Goal: Information Seeking & Learning: Learn about a topic

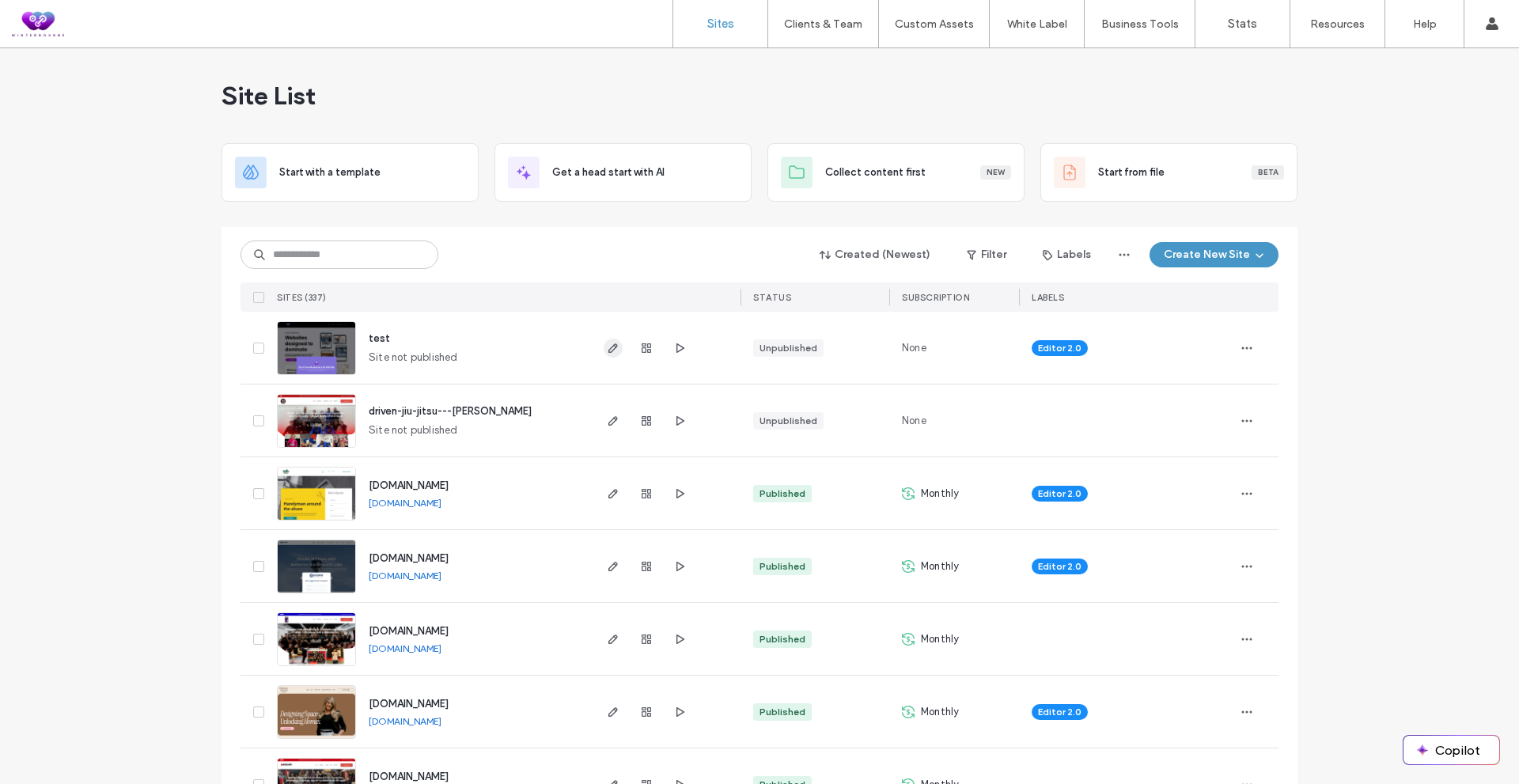
click at [611, 344] on use "button" at bounding box center [613, 348] width 9 height 9
click at [603, 428] on span "button" at bounding box center [613, 421] width 19 height 19
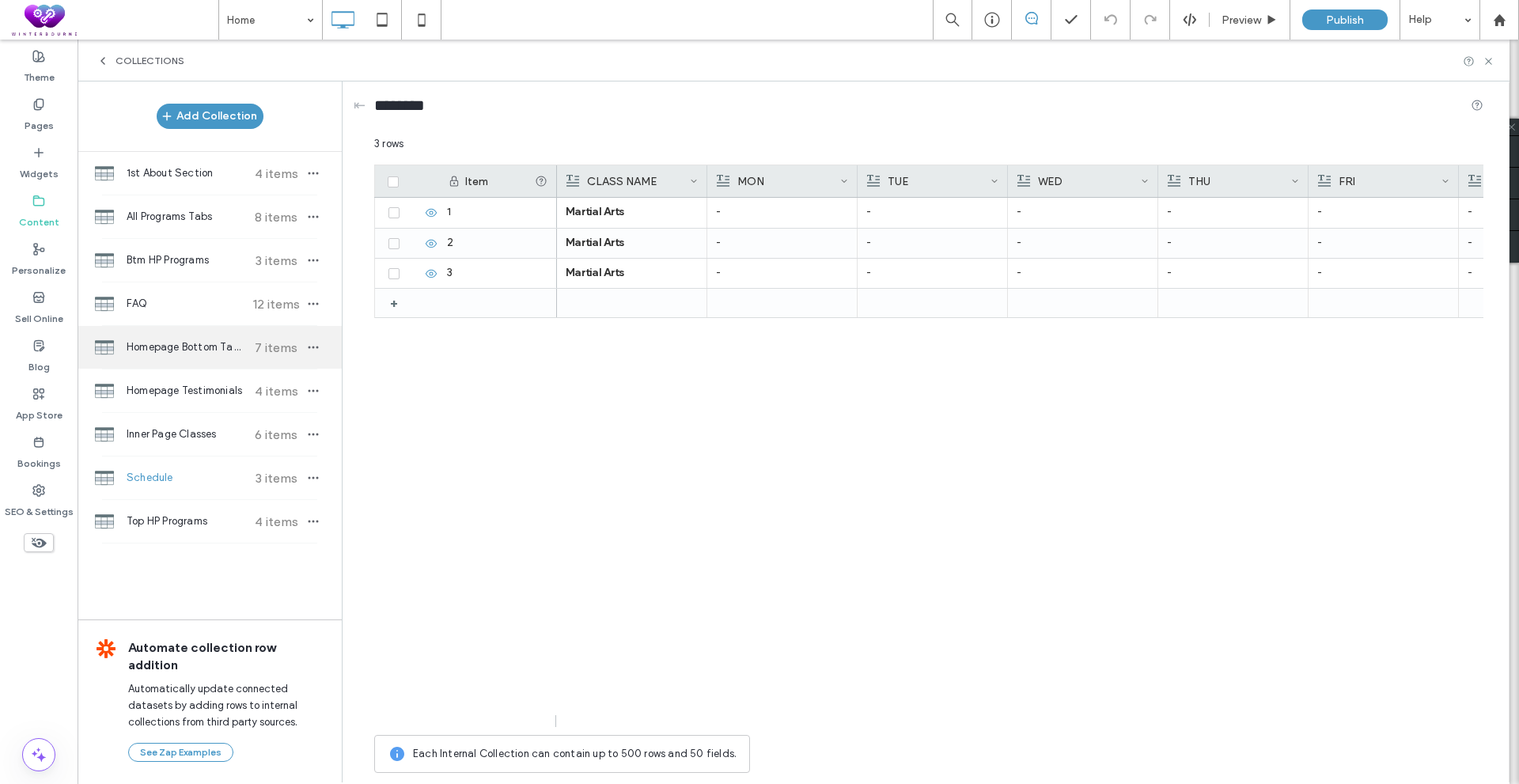
drag, startPoint x: 250, startPoint y: 360, endPoint x: 244, endPoint y: 352, distance: 10.0
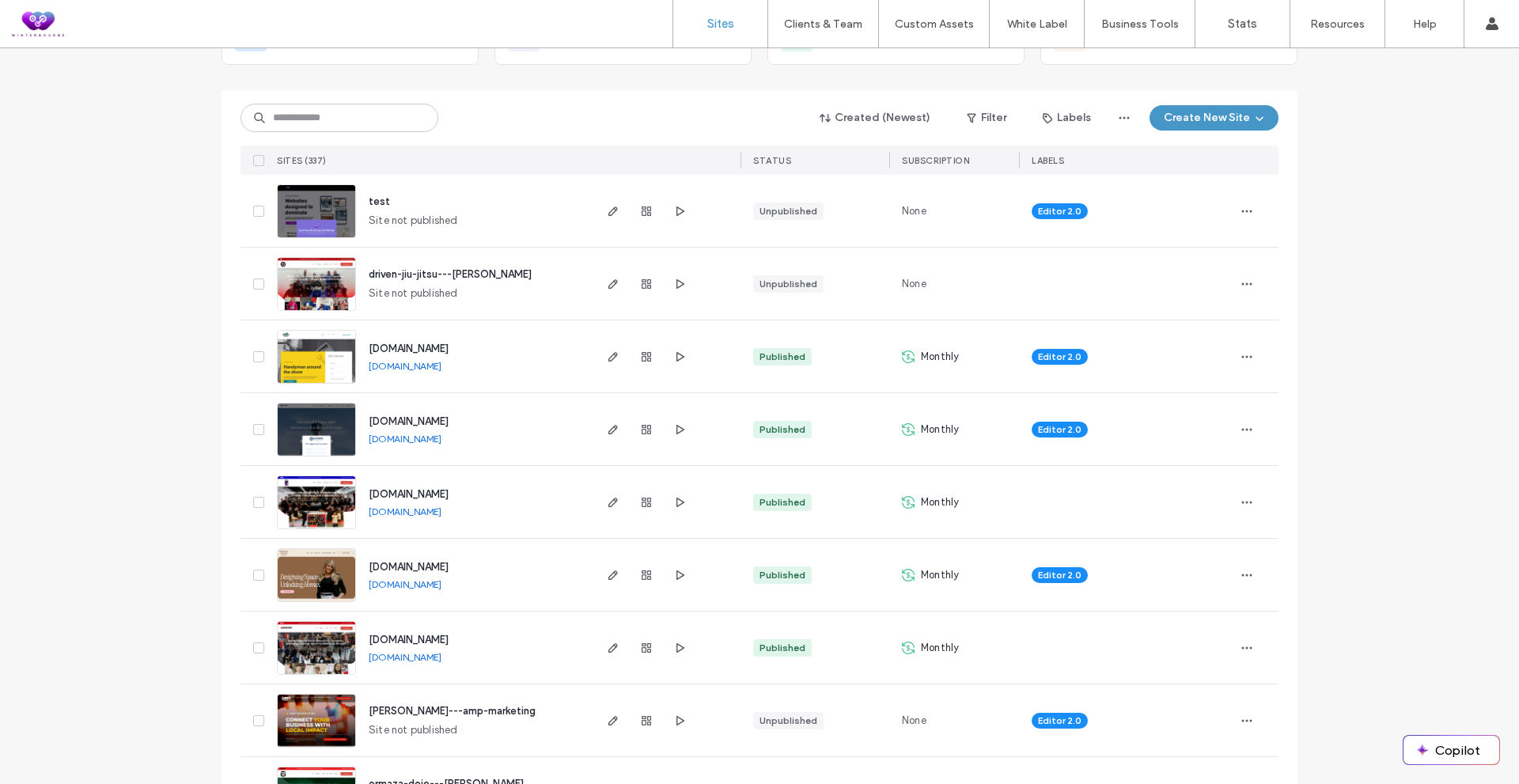
scroll to position [79, 0]
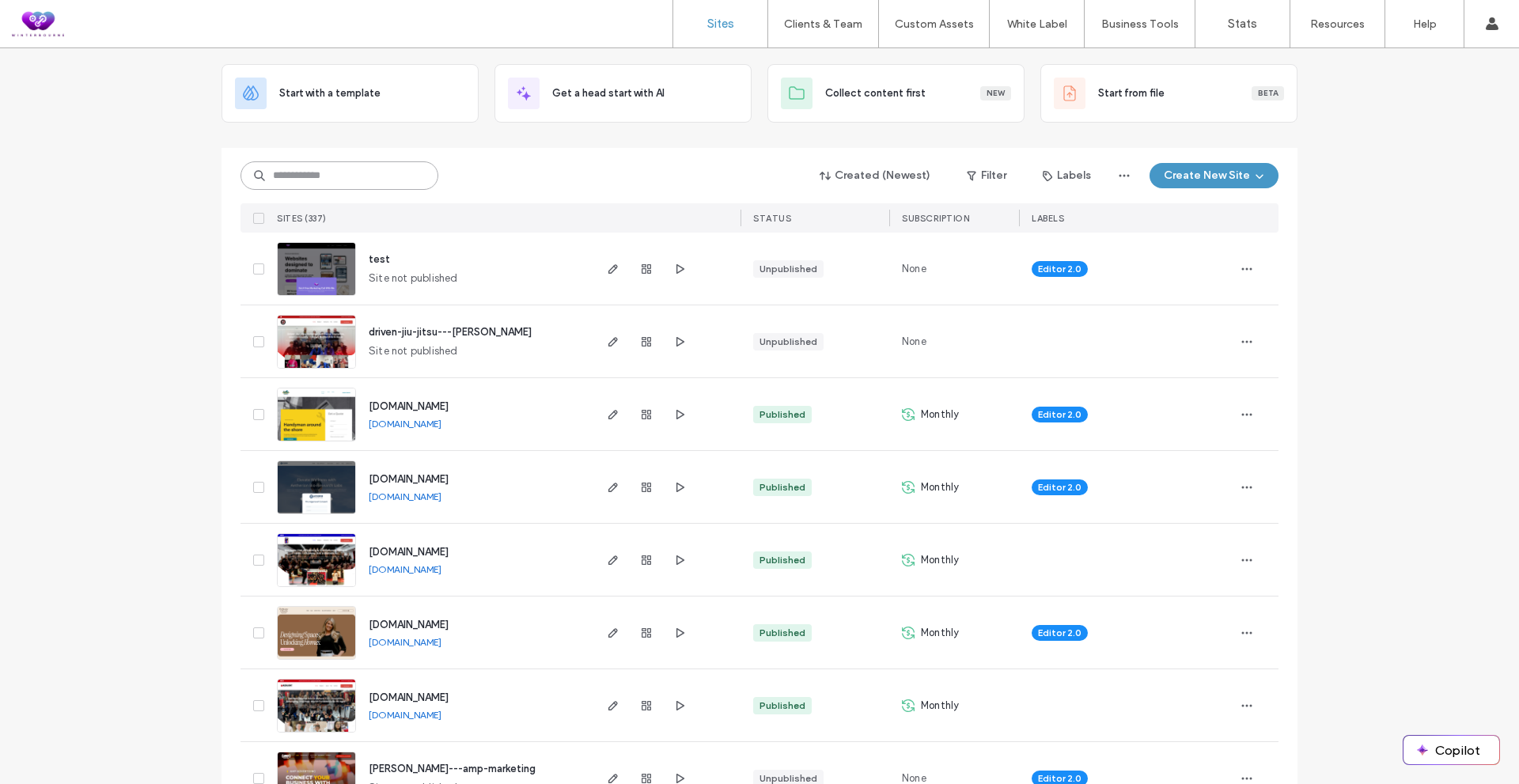
click at [356, 184] on input at bounding box center [339, 176] width 198 height 29
click at [359, 173] on input at bounding box center [339, 176] width 198 height 29
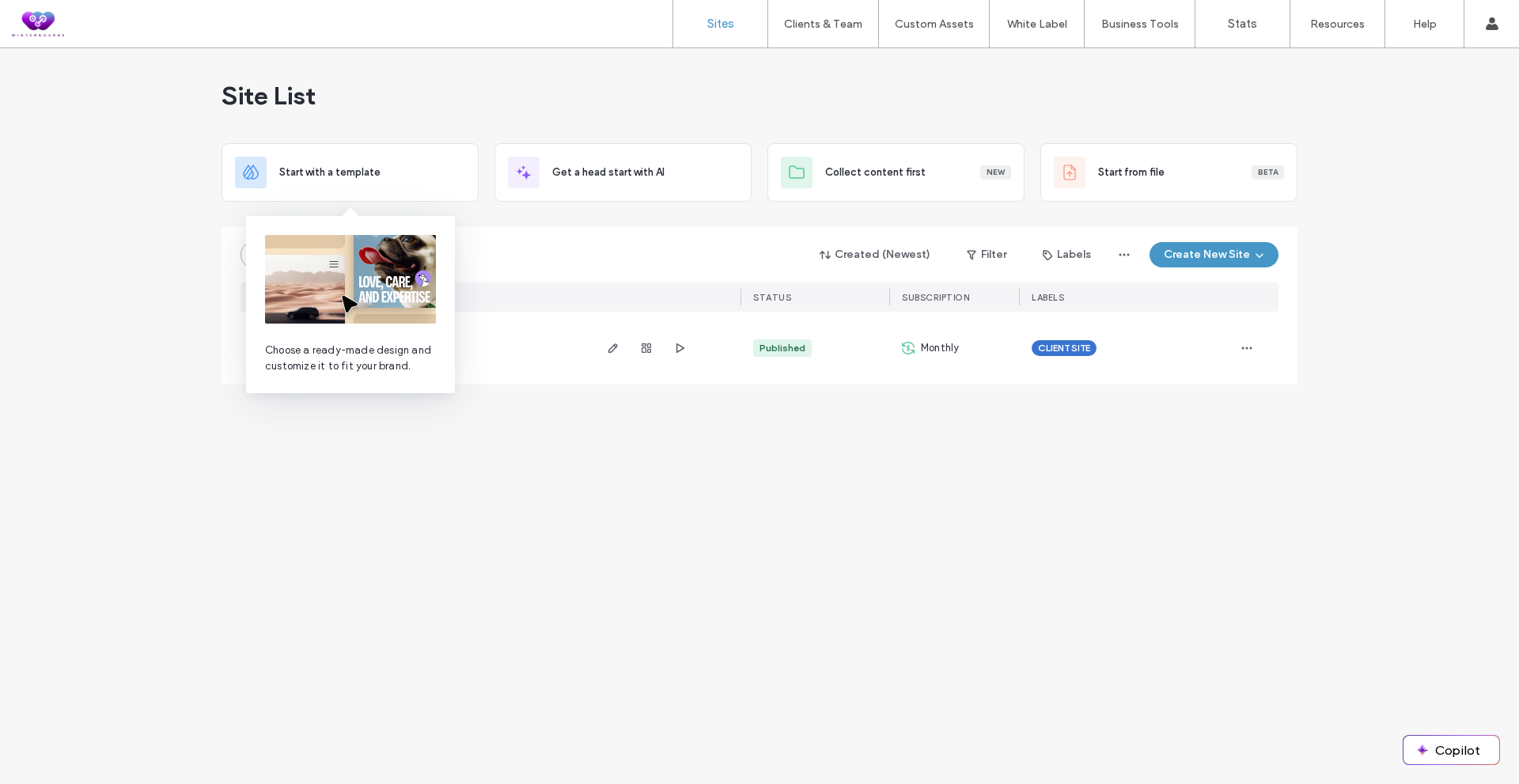
scroll to position [0, 0]
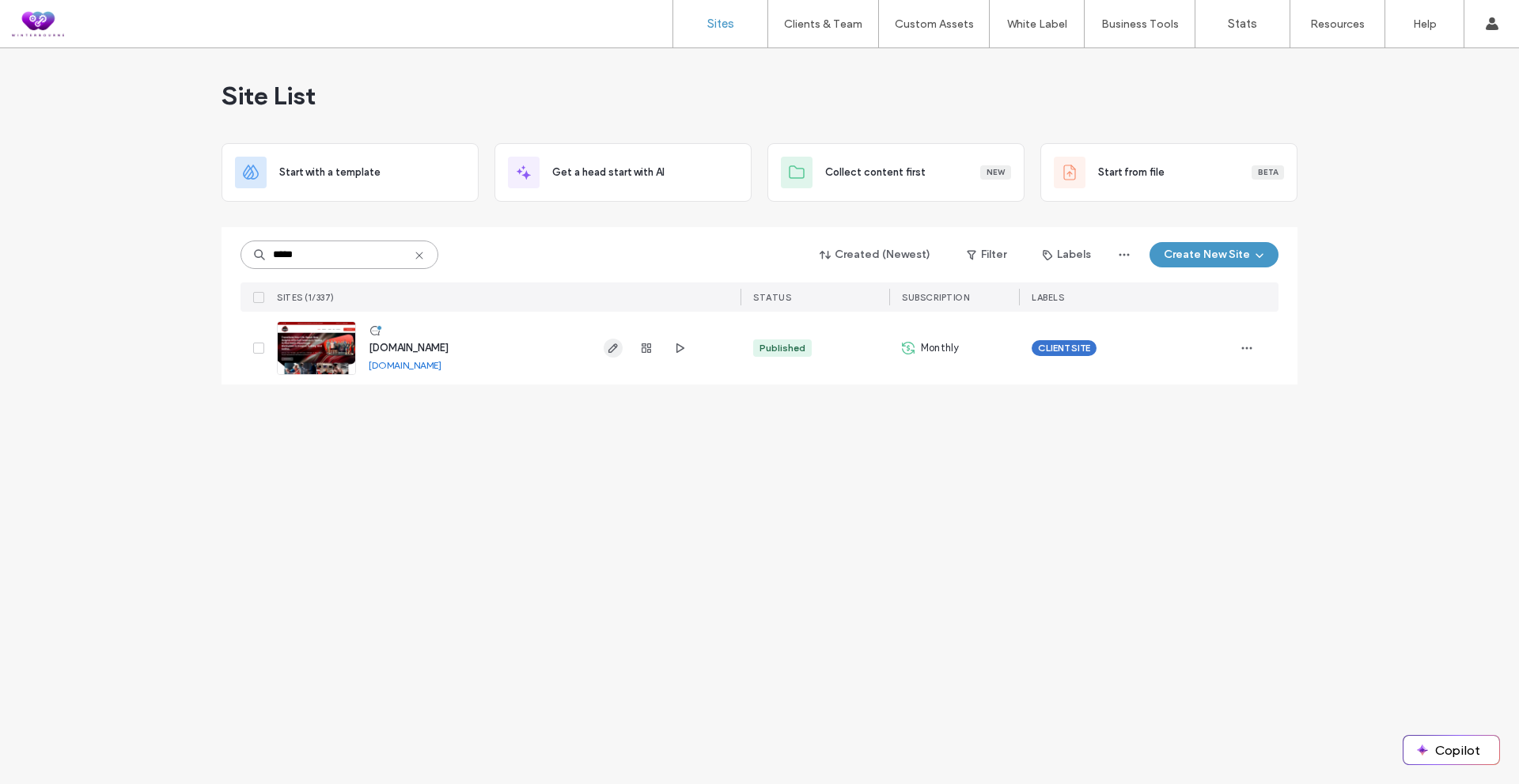
type input "*****"
click at [614, 354] on icon "button" at bounding box center [613, 348] width 13 height 13
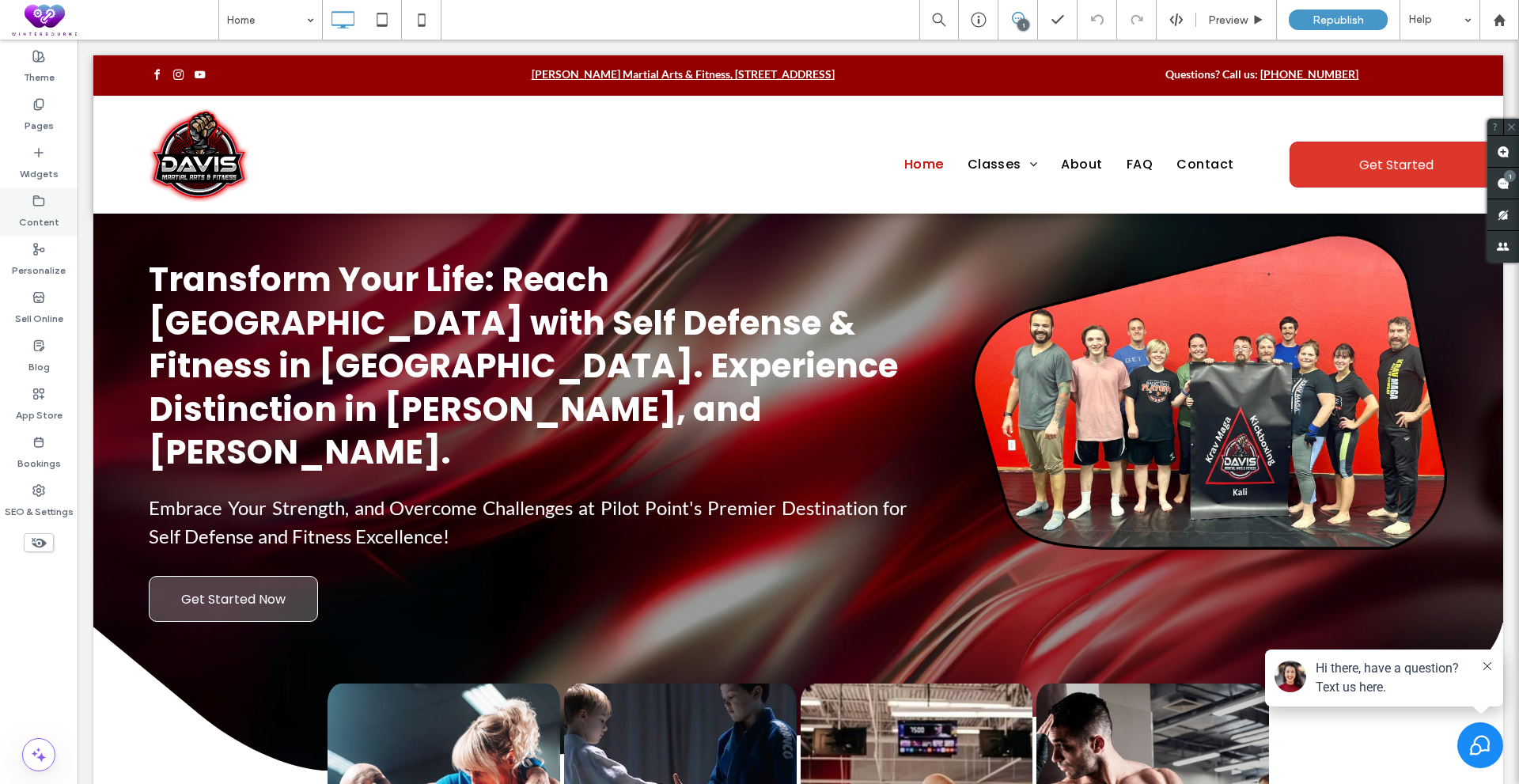
click at [41, 204] on use at bounding box center [39, 199] width 10 height 9
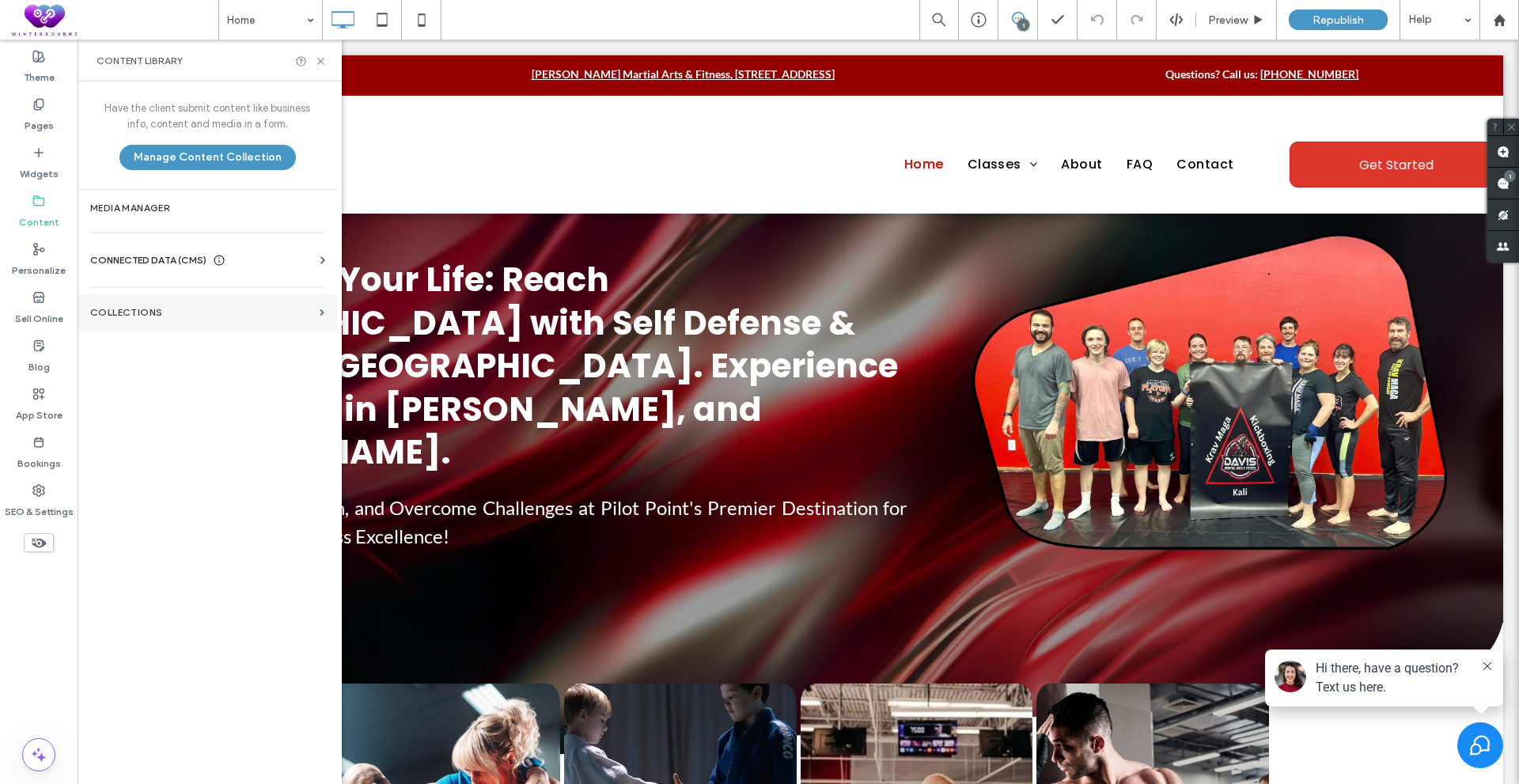
click at [151, 312] on label "Collections" at bounding box center [201, 312] width 223 height 11
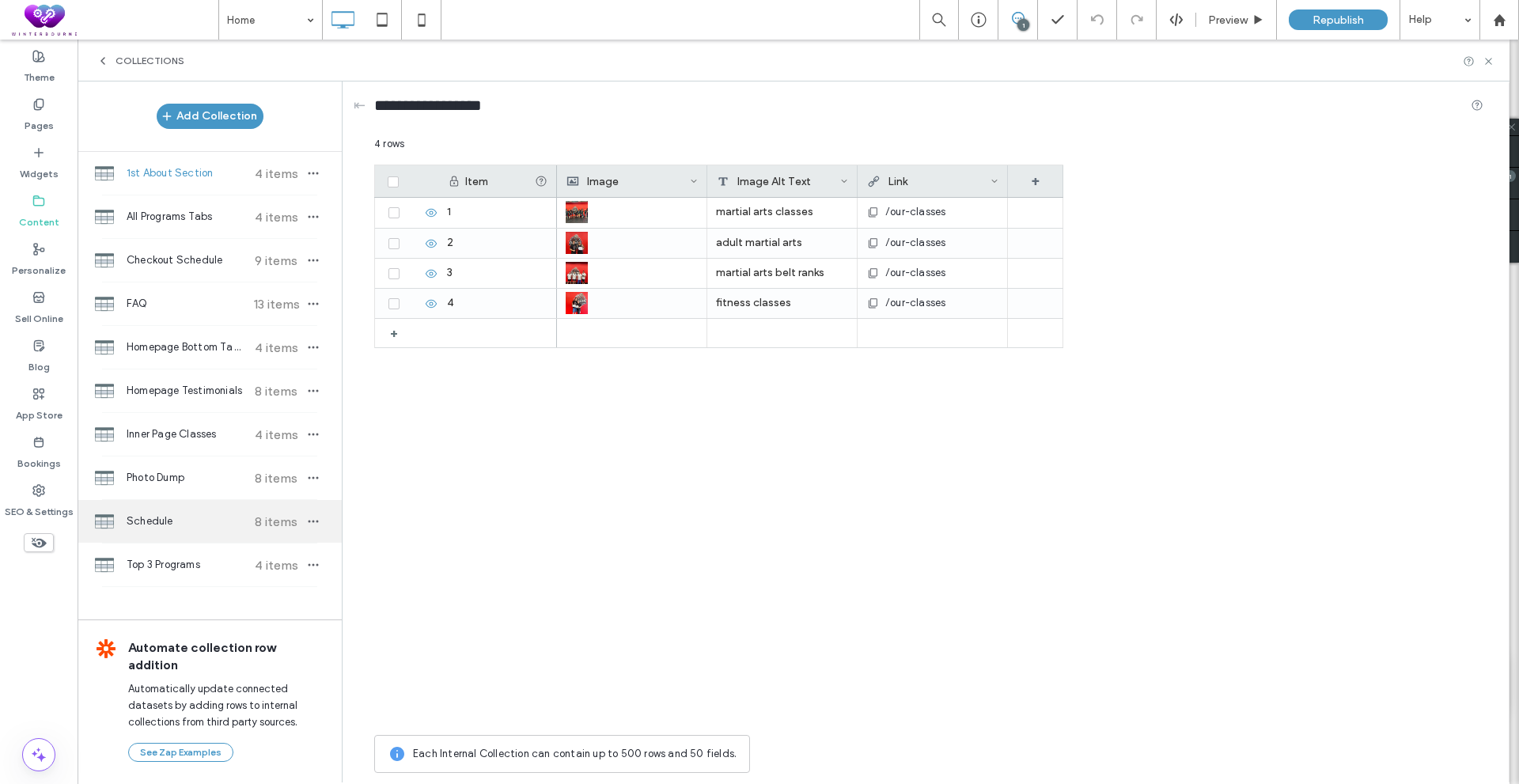
click at [188, 517] on span "Schedule" at bounding box center [185, 521] width 118 height 16
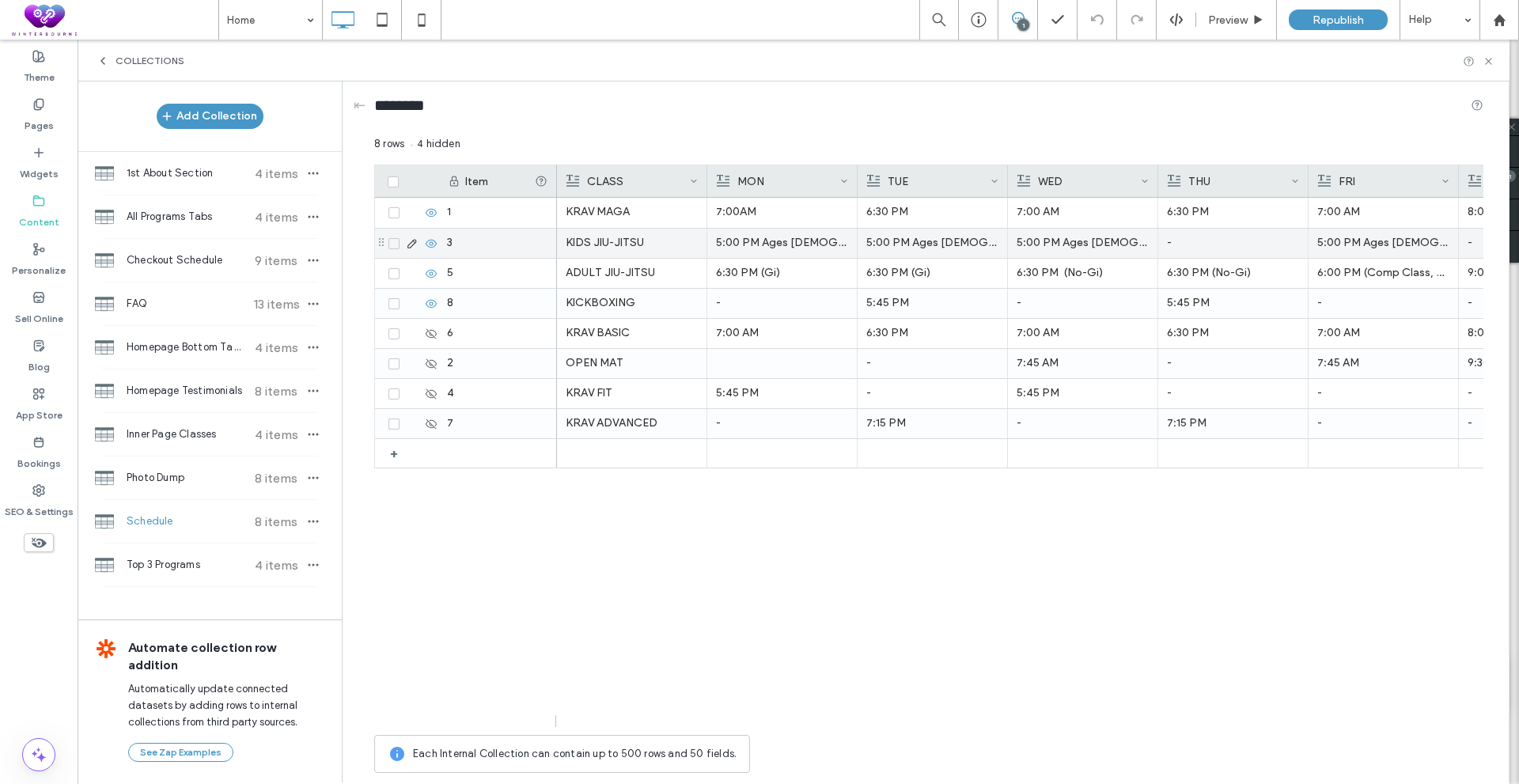
click at [763, 248] on p "5:00 PM Ages 4-6" at bounding box center [782, 243] width 132 height 29
click at [969, 243] on p "5:00 PM Ages 4-12" at bounding box center [933, 243] width 132 height 29
click at [1047, 238] on p "5:00 PM Ages 4-6 (No-Gi)" at bounding box center [1083, 243] width 132 height 29
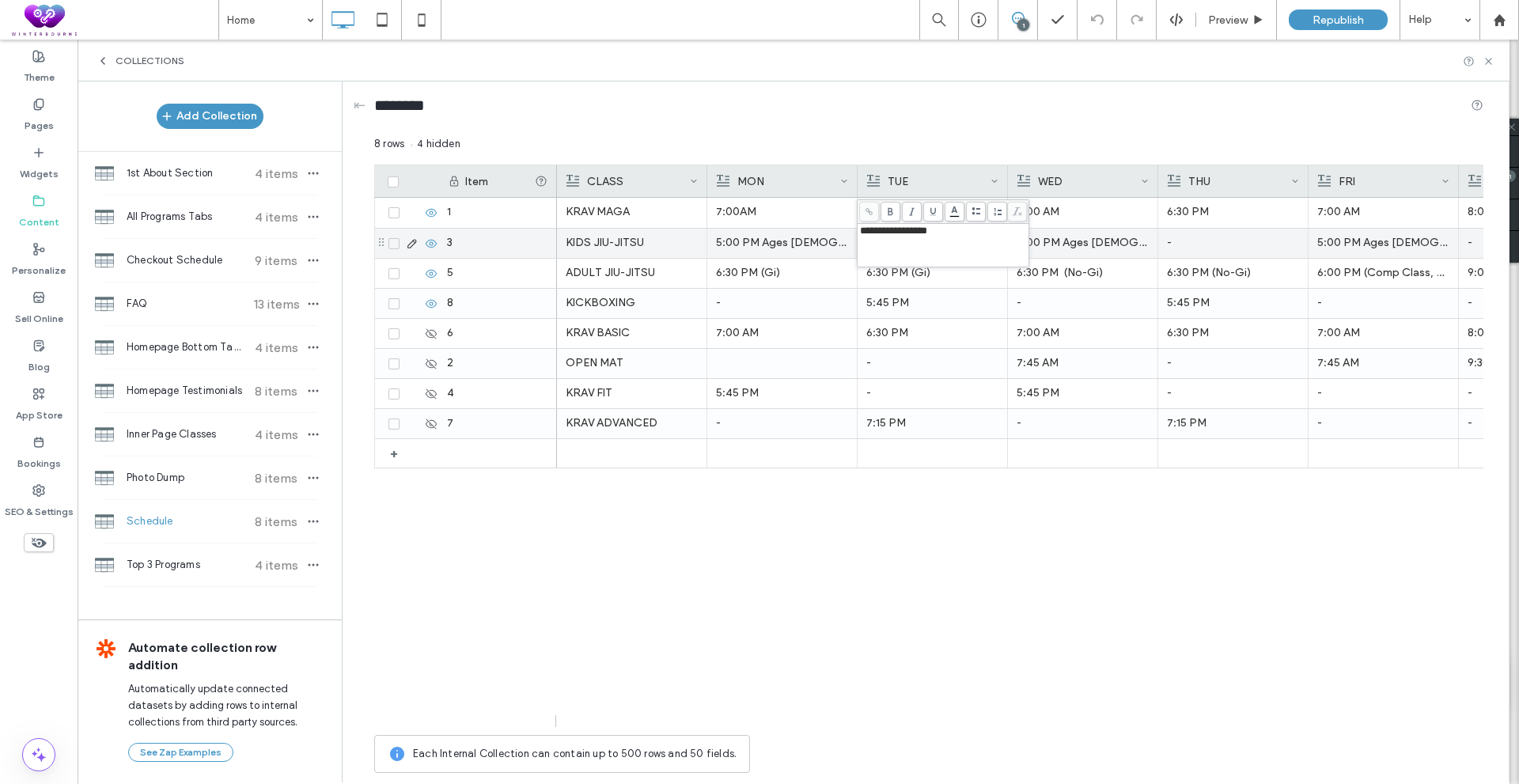
click at [1047, 238] on p "5:00 PM Ages 4-6 (No-Gi)" at bounding box center [1083, 243] width 132 height 29
click at [866, 564] on div "KRAV MAGA 7:00AM 7:30 PM 6:30 PM 7:15 PM (Advanced) 7:00 AM 7:30 PM 6:30 PM 7:1…" at bounding box center [1019, 462] width 926 height 529
click at [1299, 524] on div "KRAV MAGA 7:00AM 7:30 PM 6:30 PM 7:15 PM (Advanced) 7:00 AM 7:30 PM 6:30 PM 7:1…" at bounding box center [1019, 462] width 926 height 529
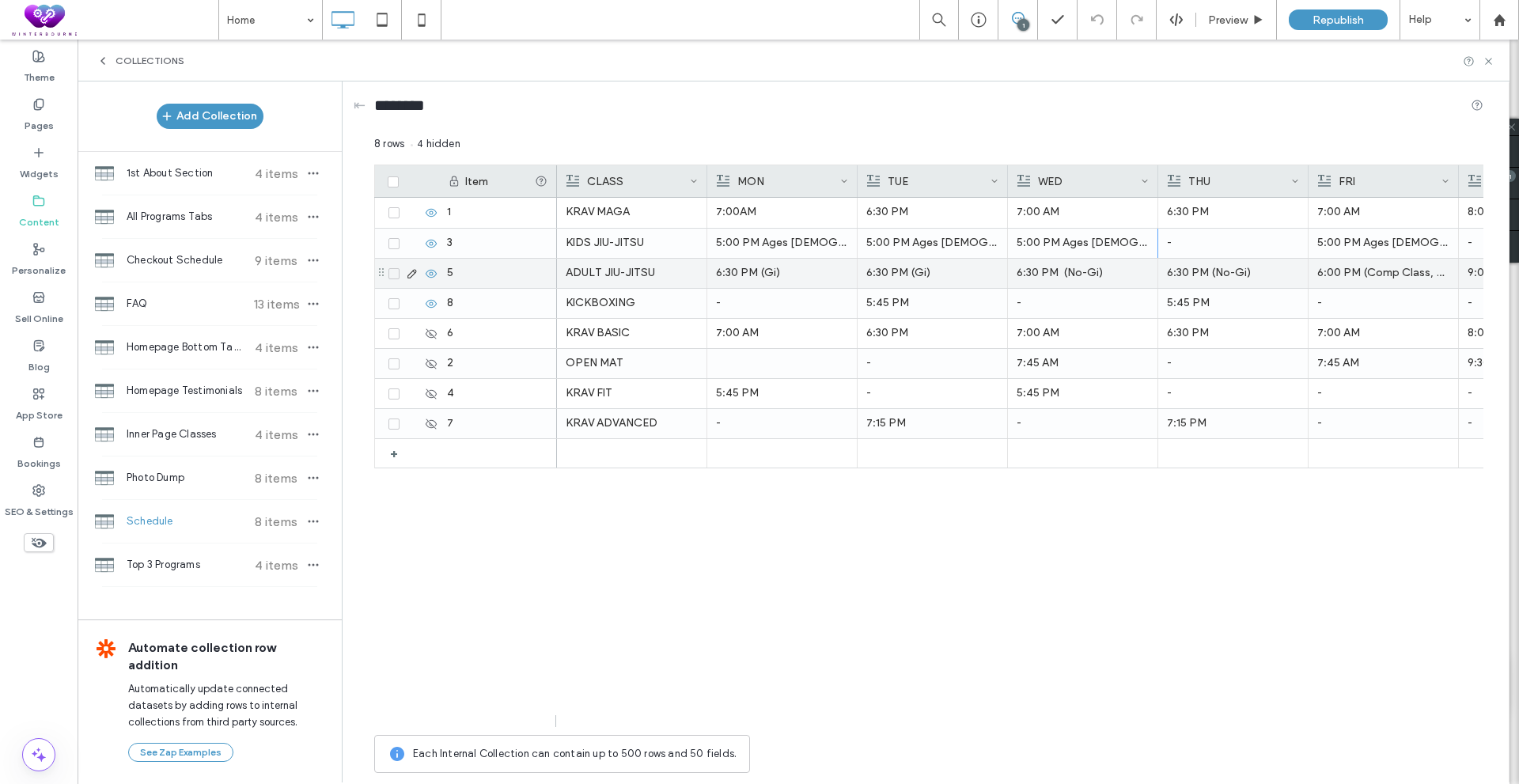
click at [775, 277] on p "6:30 PM (Gi)" at bounding box center [782, 273] width 132 height 29
click at [870, 554] on div "KRAV MAGA 7:00AM 7:30 PM 6:30 PM 7:15 PM (Advanced) 7:00 AM 7:30 PM 6:30 PM 7:1…" at bounding box center [1019, 462] width 926 height 529
click at [763, 266] on p "6:30 PM (Gi)" at bounding box center [782, 273] width 132 height 29
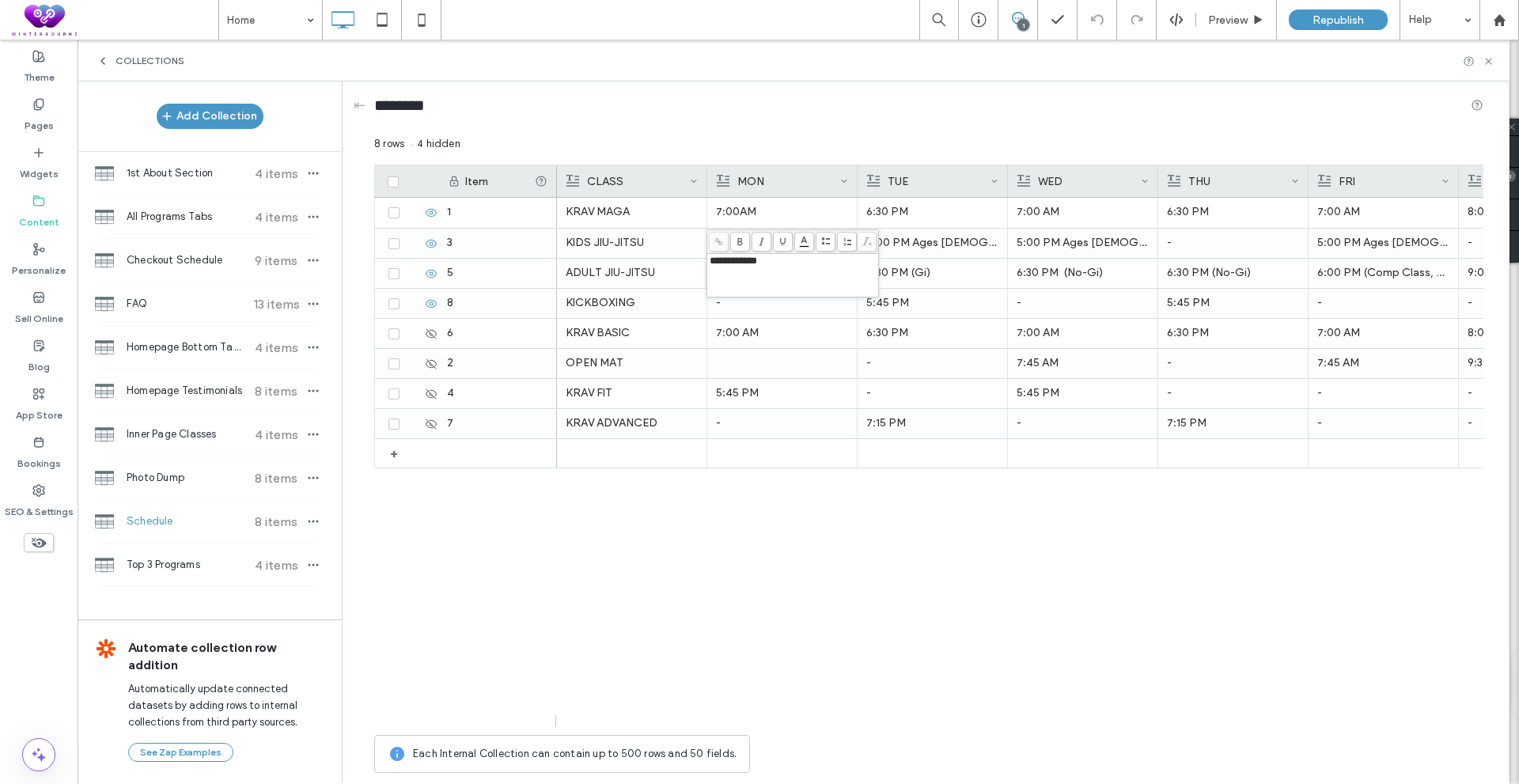
drag, startPoint x: 804, startPoint y: 547, endPoint x: 804, endPoint y: 535, distance: 12.0
click at [804, 547] on div "KRAV MAGA 7:00AM 7:30 PM 6:30 PM 7:15 PM (Advanced) 7:00 AM 7:30 PM 6:30 PM 7:1…" at bounding box center [1019, 462] width 926 height 529
click at [779, 240] on p "5:00 PM Ages 4-6" at bounding box center [782, 243] width 132 height 29
click at [1089, 244] on p "5:00 PM Ages 4-6 (No-Gi)" at bounding box center [1083, 243] width 132 height 29
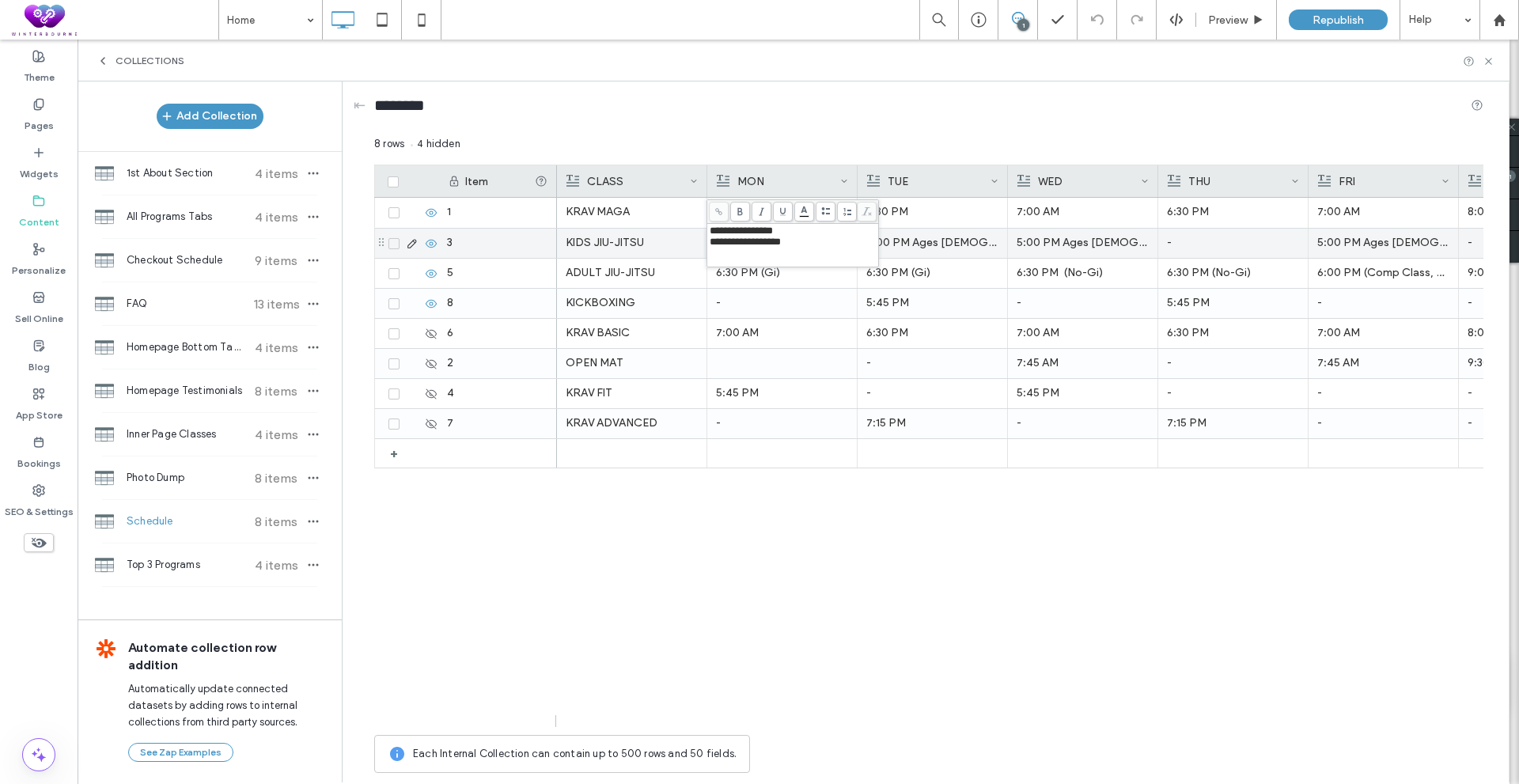
click at [1089, 244] on p "5:00 PM Ages 4-6 (No-Gi)" at bounding box center [1083, 243] width 132 height 29
click at [1031, 600] on div "KRAV MAGA 7:00AM 7:30 PM 6:30 PM 7:15 PM (Advanced) 7:00 AM 7:30 PM 6:30 PM 7:1…" at bounding box center [1019, 462] width 926 height 529
click at [1294, 592] on div "KRAV MAGA 7:00AM 7:30 PM 6:30 PM 7:15 PM (Advanced) 7:00 AM 7:30 PM 6:30 PM 7:1…" at bounding box center [1019, 462] width 926 height 529
